Goal: Find specific page/section: Find specific page/section

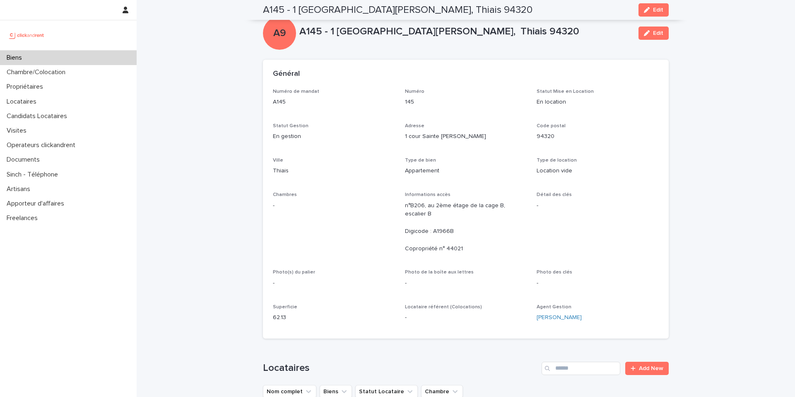
scroll to position [1422, 0]
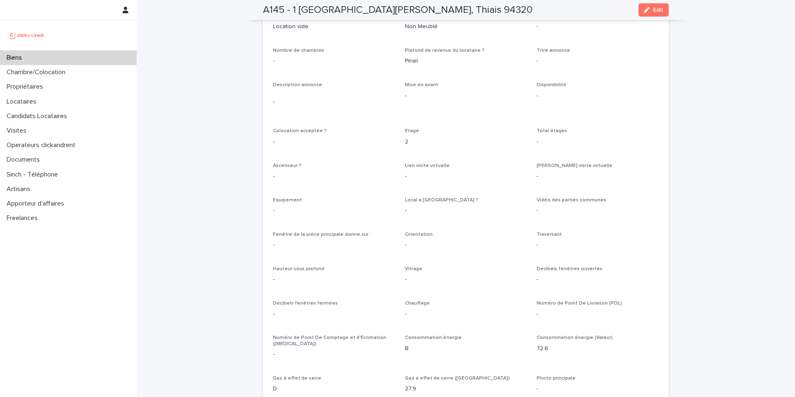
click at [23, 60] on p "Biens" at bounding box center [15, 58] width 25 height 8
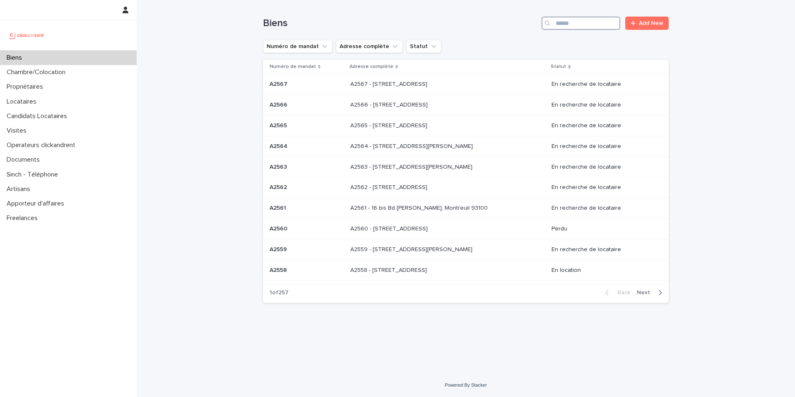
click at [588, 28] on input "Search" at bounding box center [580, 23] width 79 height 13
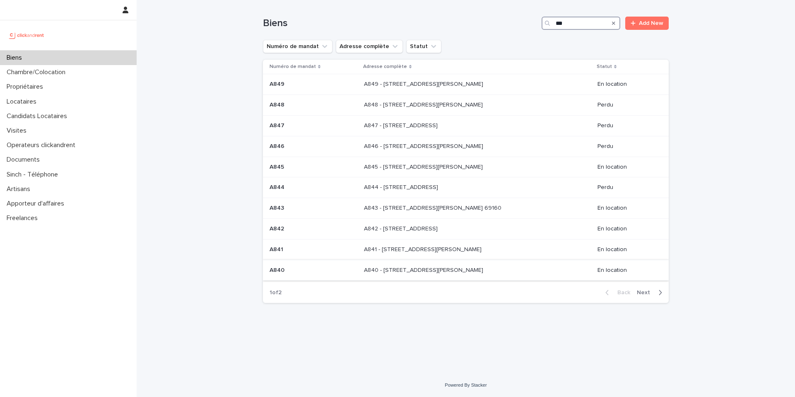
type input "***"
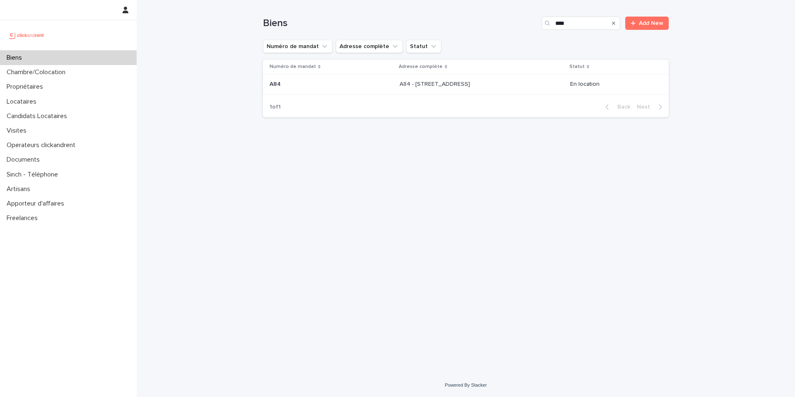
click at [318, 89] on div "A84 A84" at bounding box center [331, 84] width 123 height 14
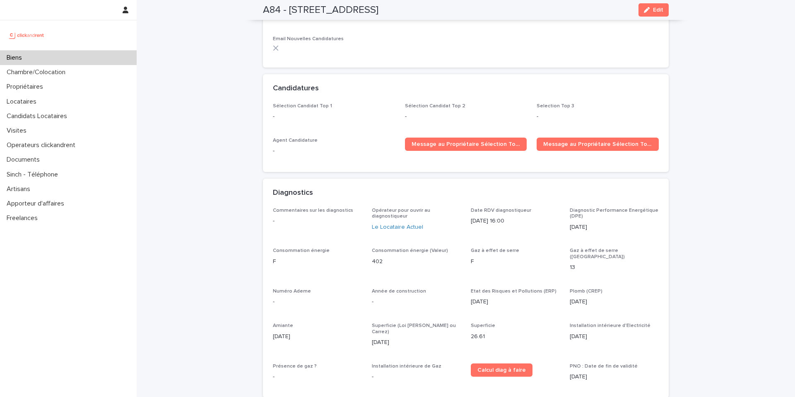
scroll to position [636, 0]
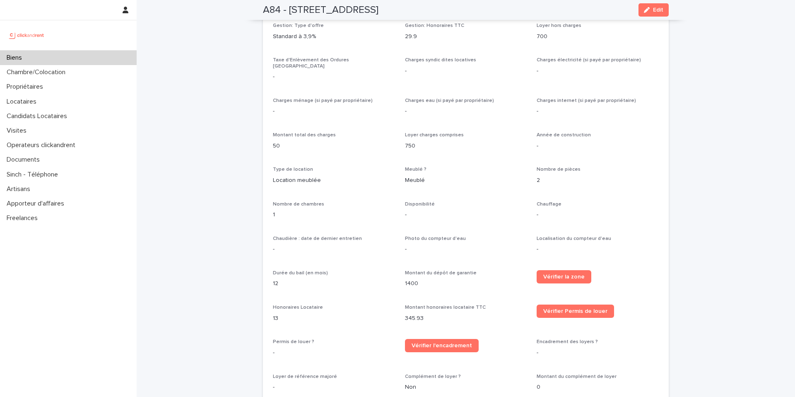
click at [528, 218] on div "Opérateur commercial [PERSON_NAME] Opérateur opérationnel [PERSON_NAME] Proprié…" at bounding box center [466, 155] width 386 height 618
